Goal: Browse casually

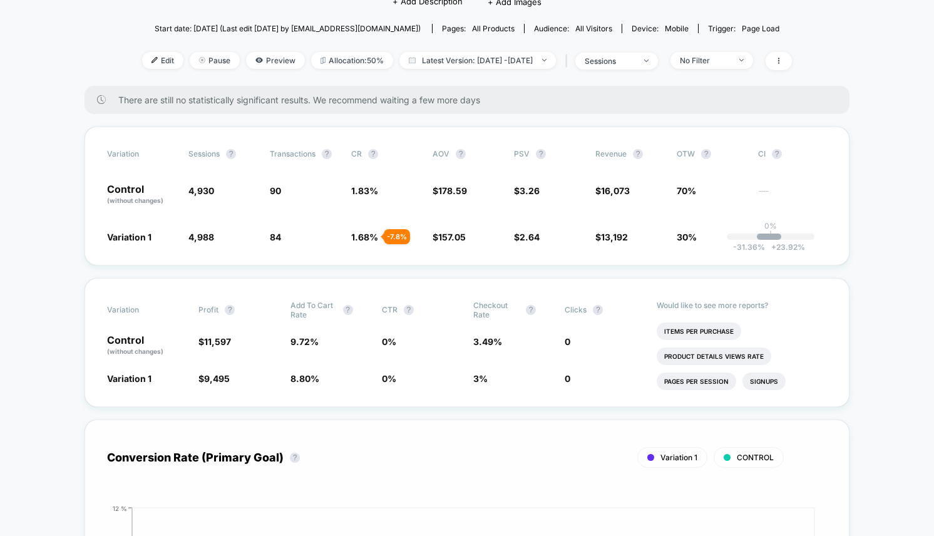
scroll to position [125, 0]
